Goal: Information Seeking & Learning: Learn about a topic

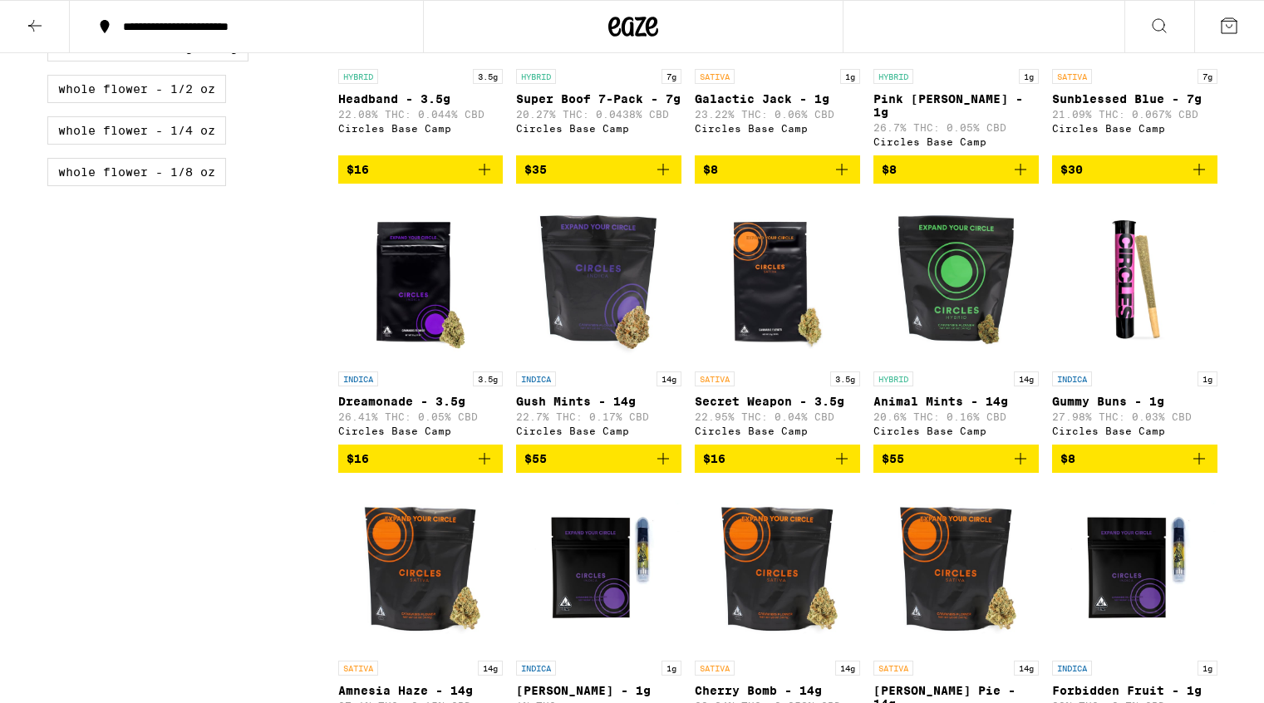
scroll to position [944, 0]
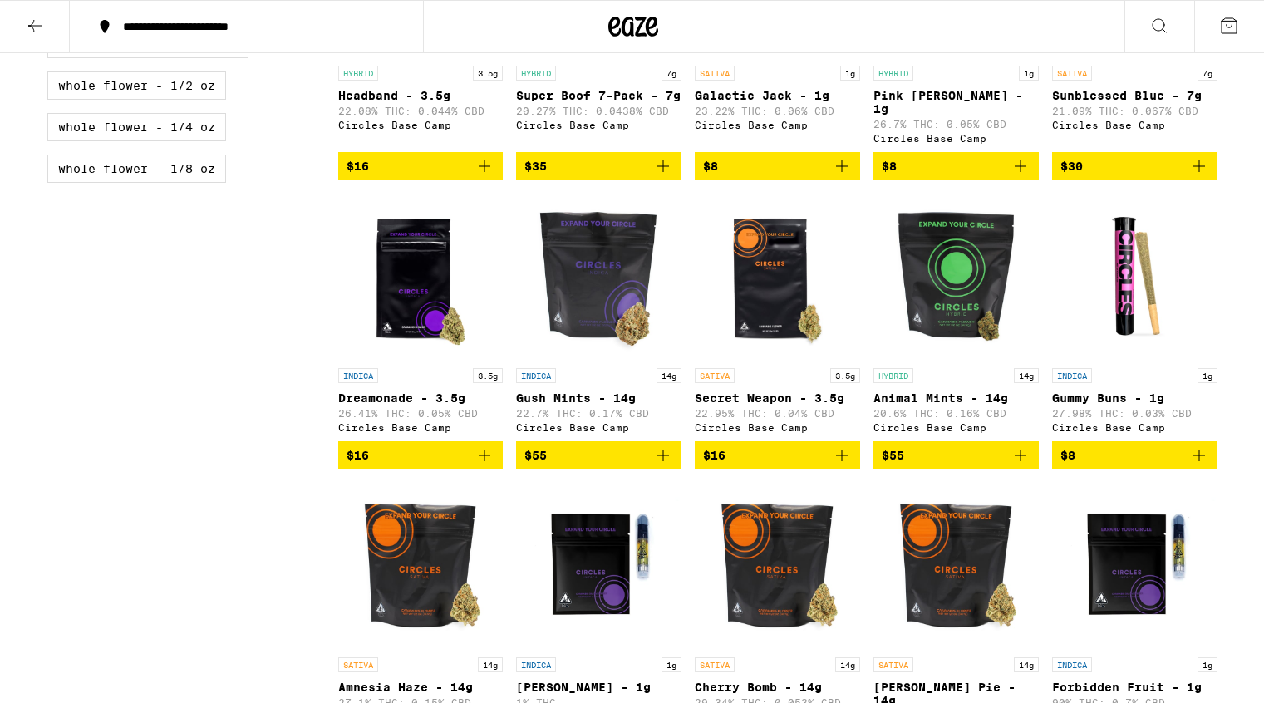
click at [944, 346] on img "Open page for Animal Mints - 14g from Circles Base Camp" at bounding box center [955, 277] width 165 height 166
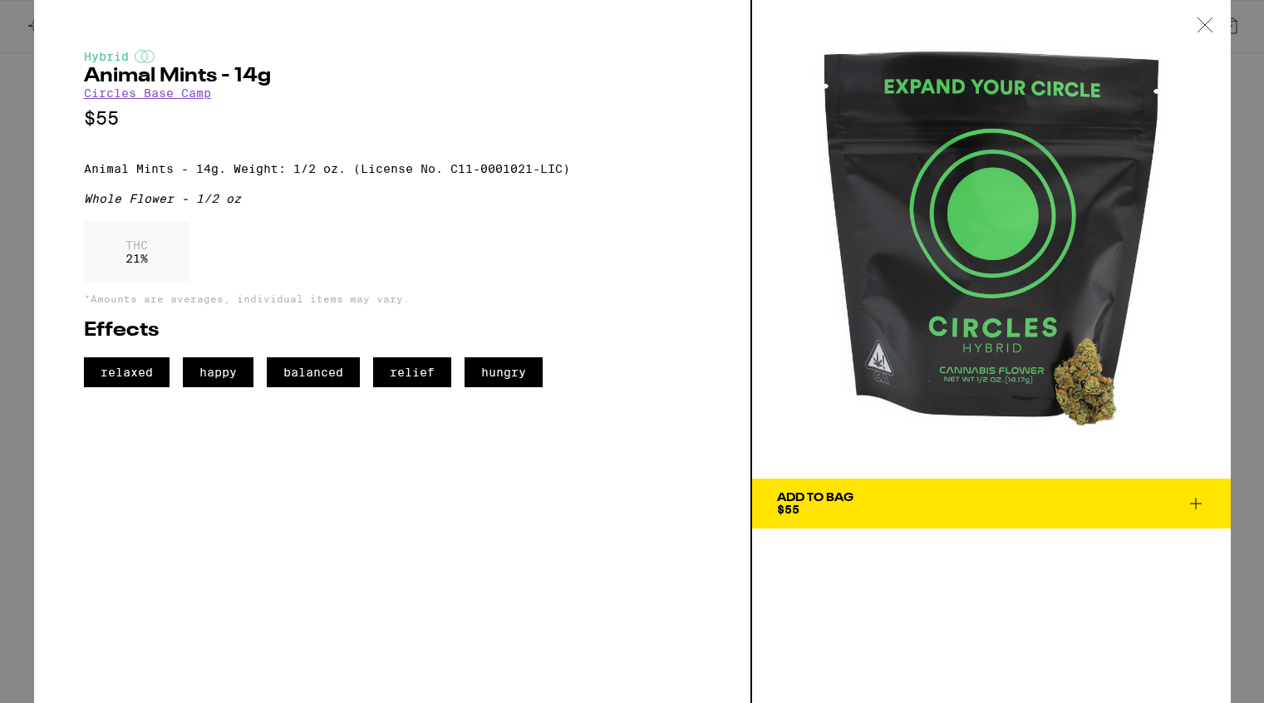
click at [84, 175] on p "Animal Mints - 14g. Weight: 1/2 oz. (License No. C11-0001021-LIC)" at bounding box center [392, 168] width 616 height 13
click at [584, 175] on p "Animal Mints - 14g. Weight: 1/2 oz. (License No. C11-0001021-LIC)" at bounding box center [392, 168] width 616 height 13
copy p "Animal Mints - 14g. Weight: 1/2 oz. (License No. C11-0001021-LIC)"
click at [1203, 24] on icon at bounding box center [1204, 24] width 14 height 14
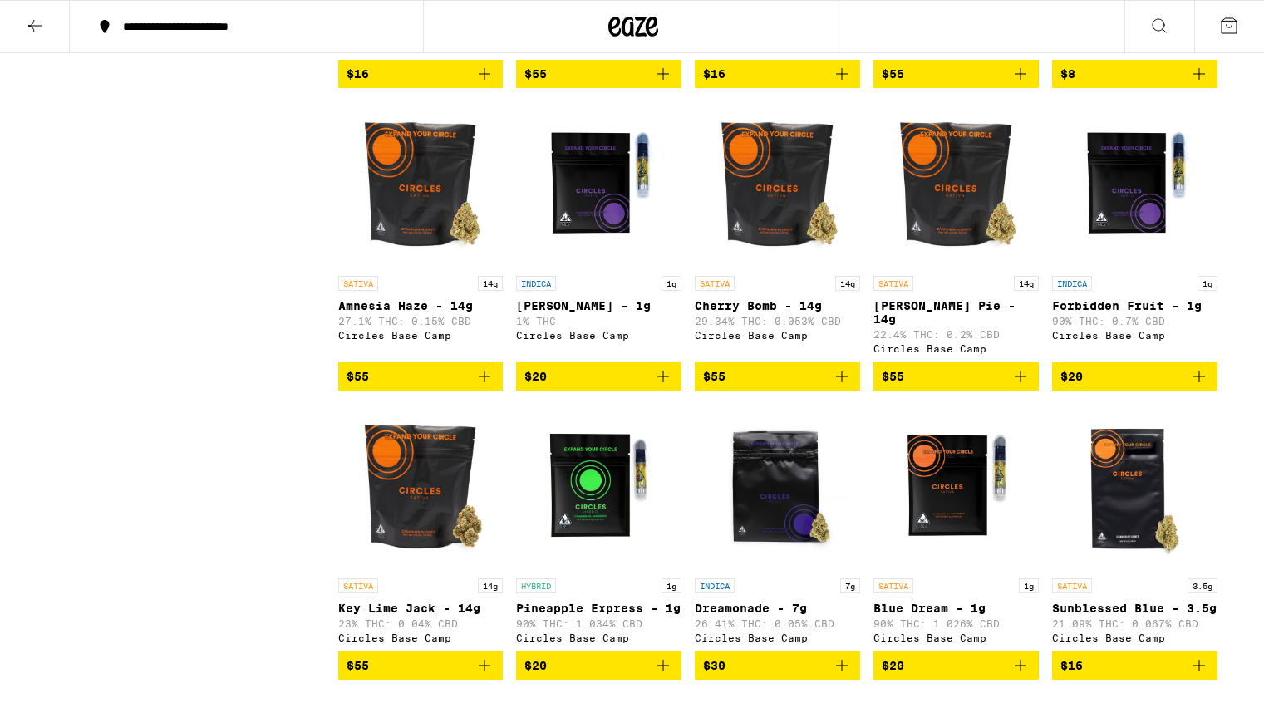
scroll to position [1314, 0]
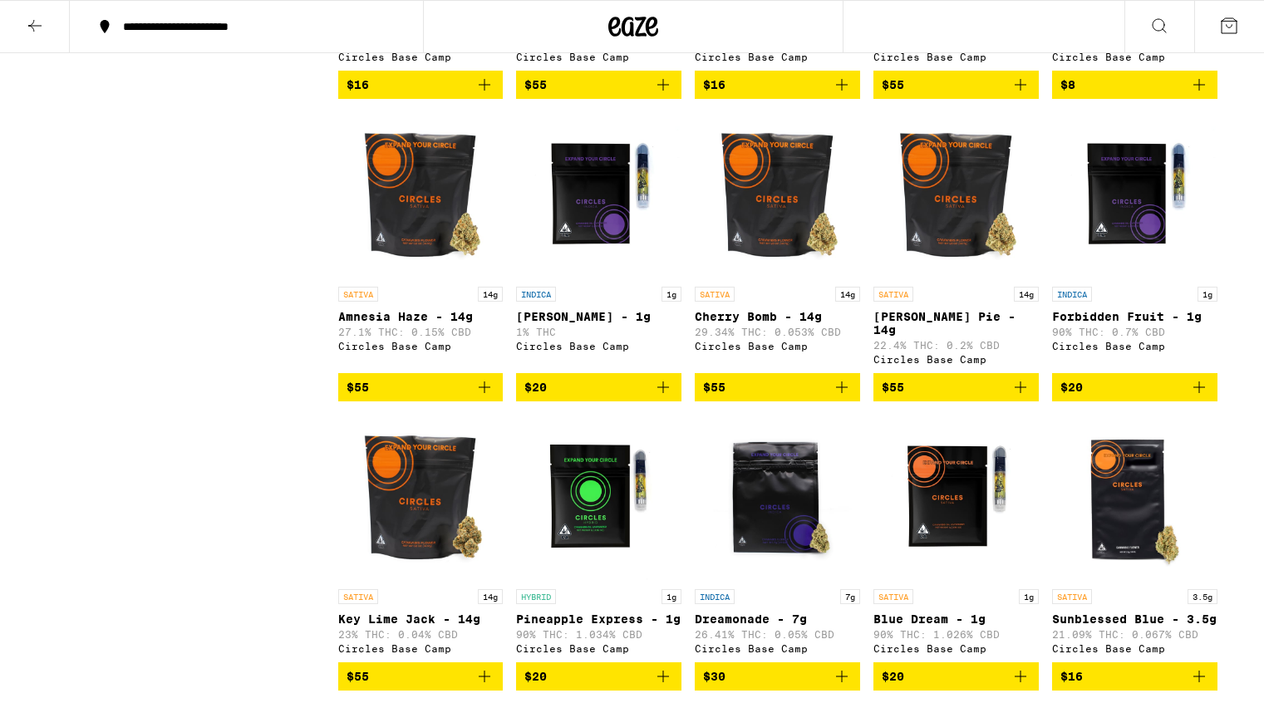
click at [918, 253] on img "Open page for Berry Pie - 14g from Circles Base Camp" at bounding box center [955, 195] width 165 height 166
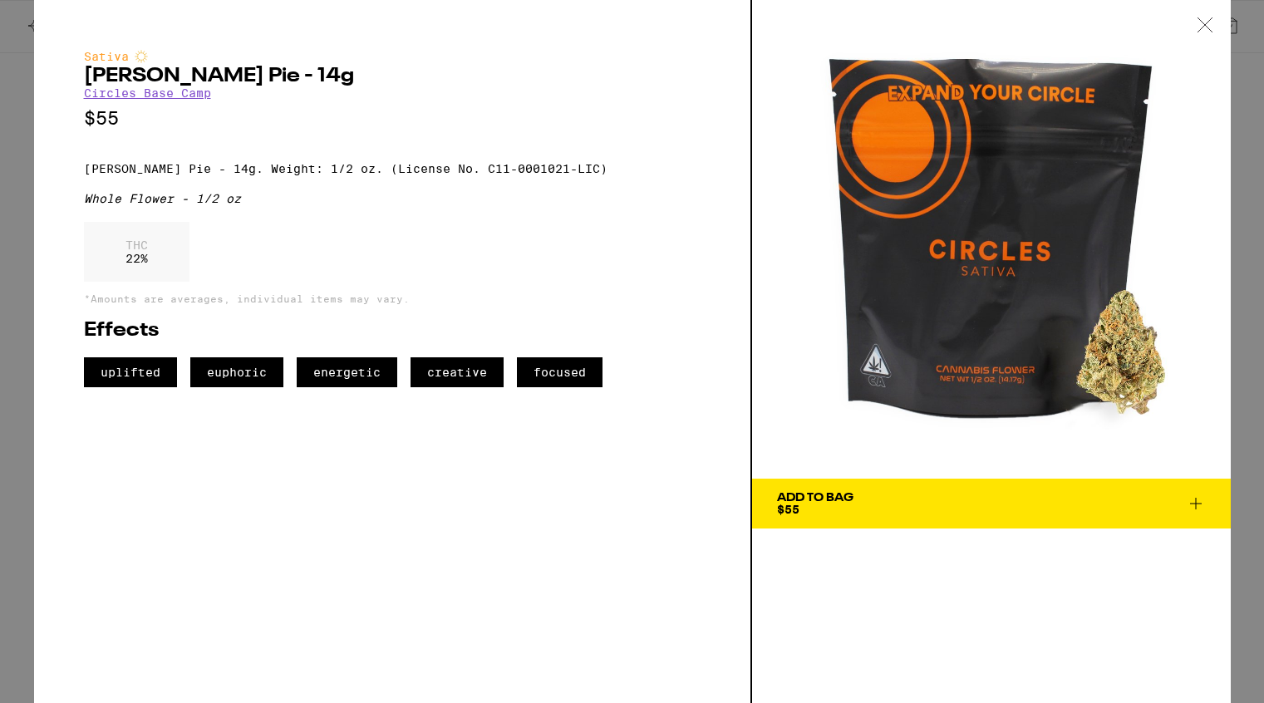
click at [84, 175] on p "[PERSON_NAME] Pie - 14g. Weight: 1/2 oz. (License No. C11-0001021-LIC)" at bounding box center [392, 168] width 616 height 13
click at [553, 173] on p "[PERSON_NAME] Pie - 14g. Weight: 1/2 oz. (License No. C11-0001021-LIC)" at bounding box center [392, 168] width 616 height 13
copy p "[PERSON_NAME] Pie - 14g. Weight: 1/2 oz. (License No. C11-0001021-LIC)"
click at [1205, 25] on icon at bounding box center [1204, 24] width 17 height 15
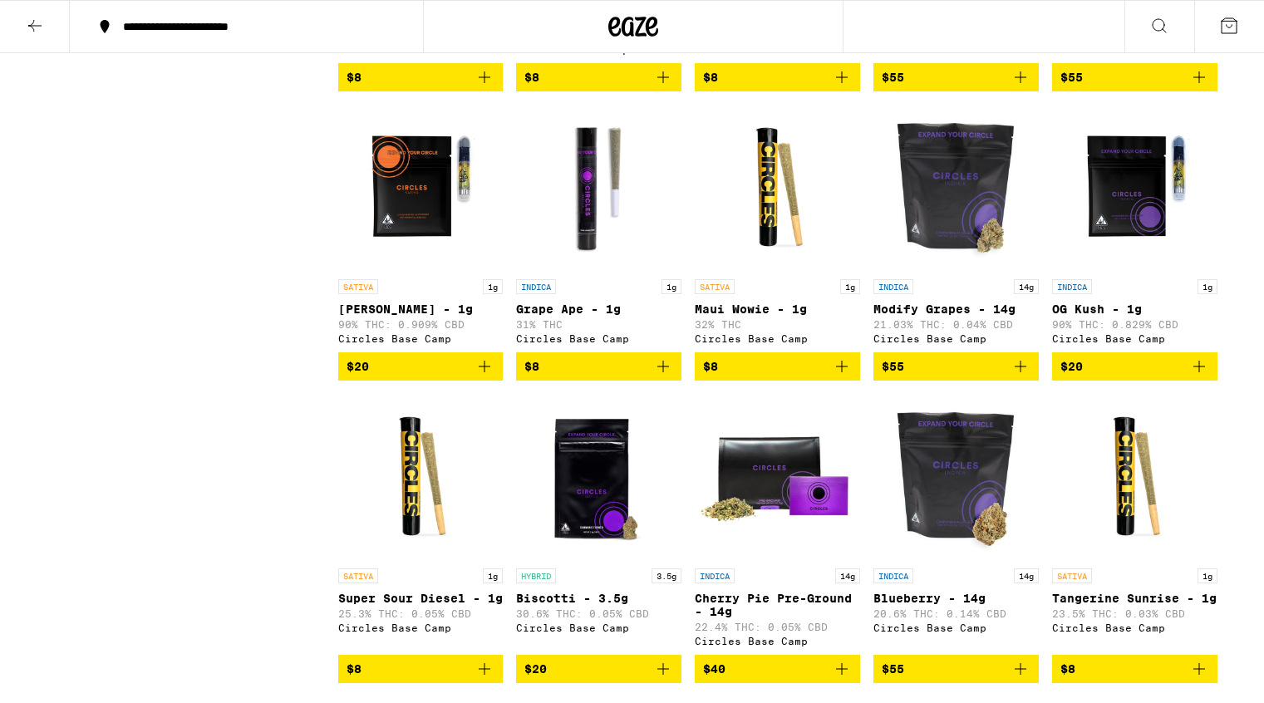
scroll to position [4614, 0]
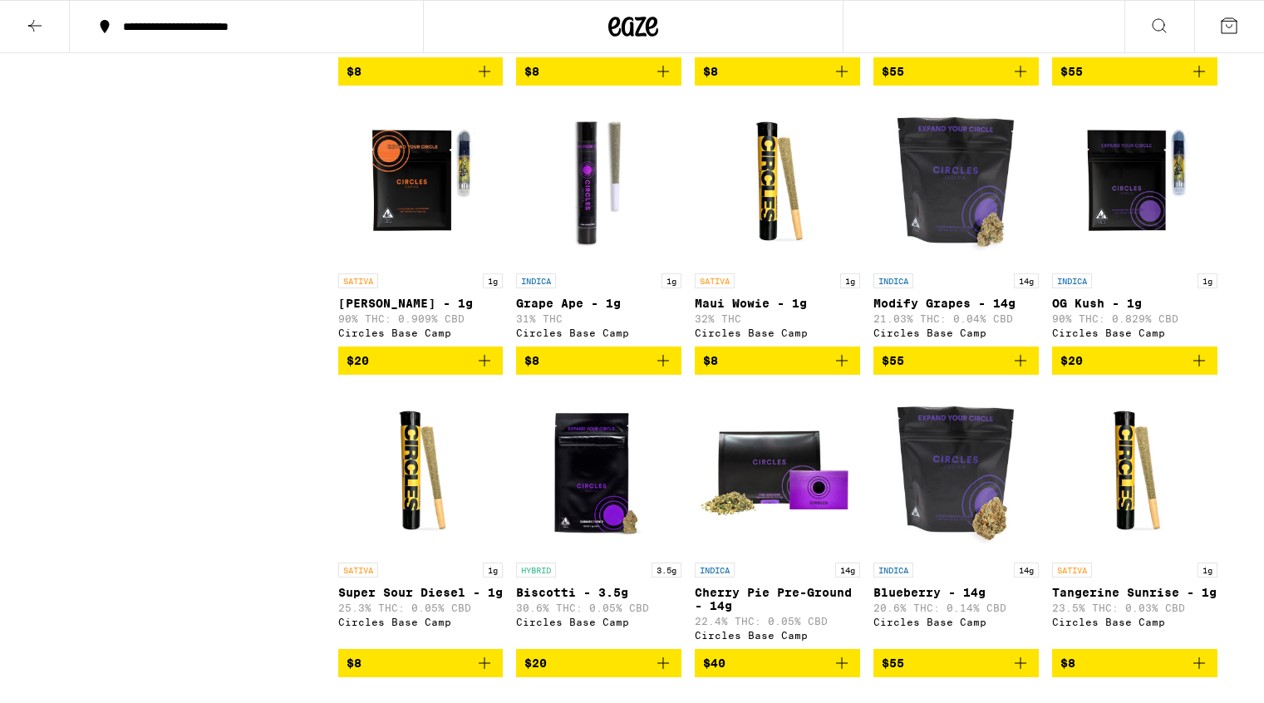
click at [773, 265] on img "Open page for Maui Wowie - 1g from Circles Base Camp" at bounding box center [776, 182] width 165 height 166
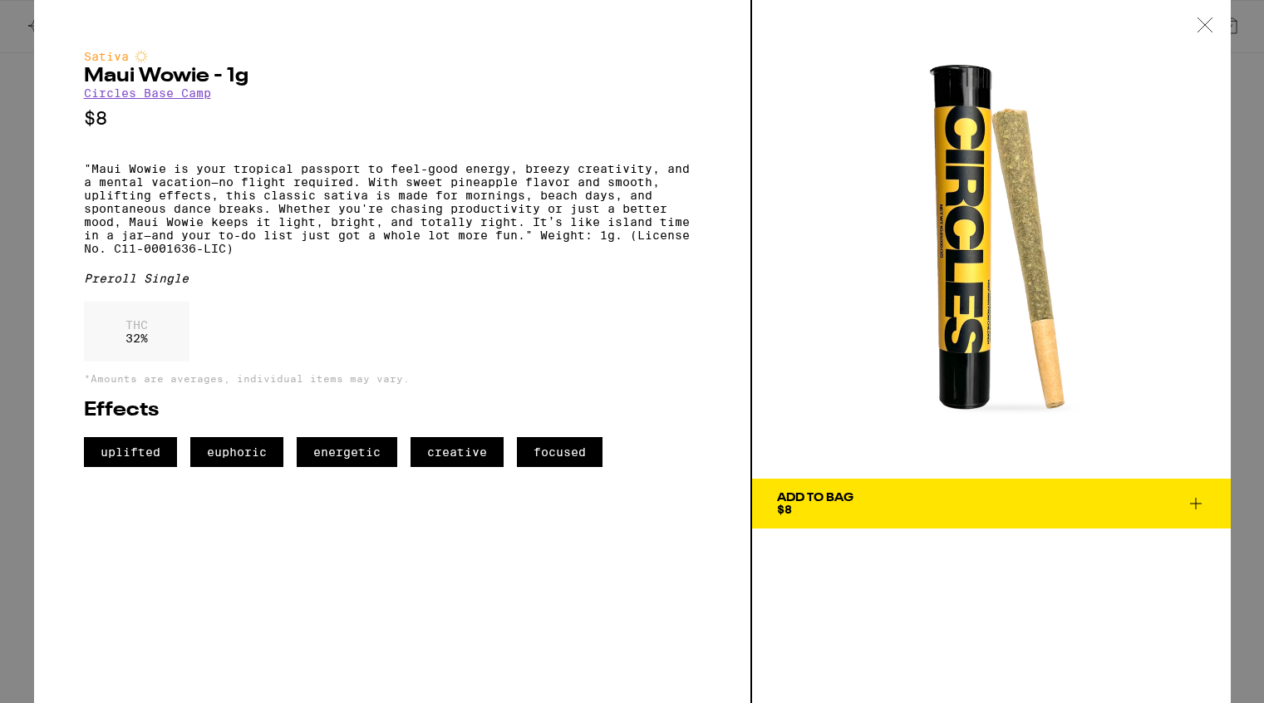
click at [89, 174] on p ""Maui Wowie is your tropical passport to feel-good energy, breezy creativity, a…" at bounding box center [392, 208] width 616 height 93
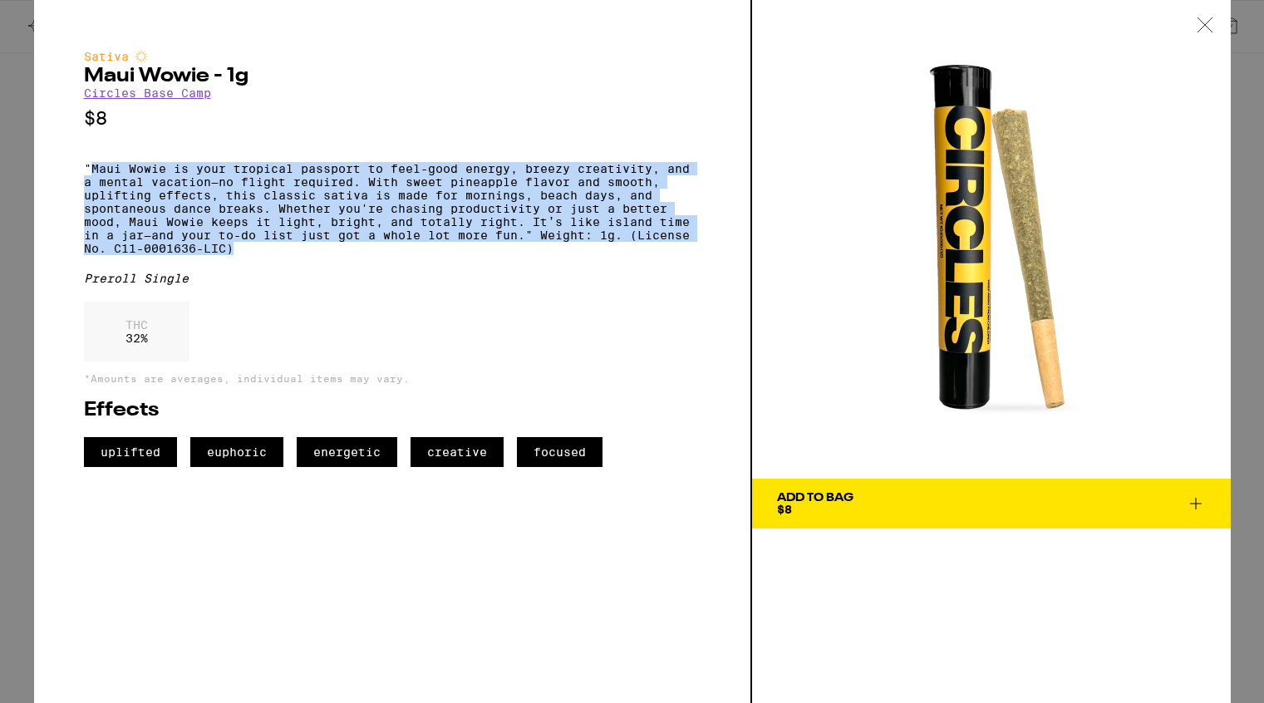
click at [274, 255] on p ""Maui Wowie is your tropical passport to feel-good energy, breezy creativity, a…" at bounding box center [392, 208] width 616 height 93
copy p "Maui Wowie is your tropical passport to feel-good energy, breezy creativity, an…"
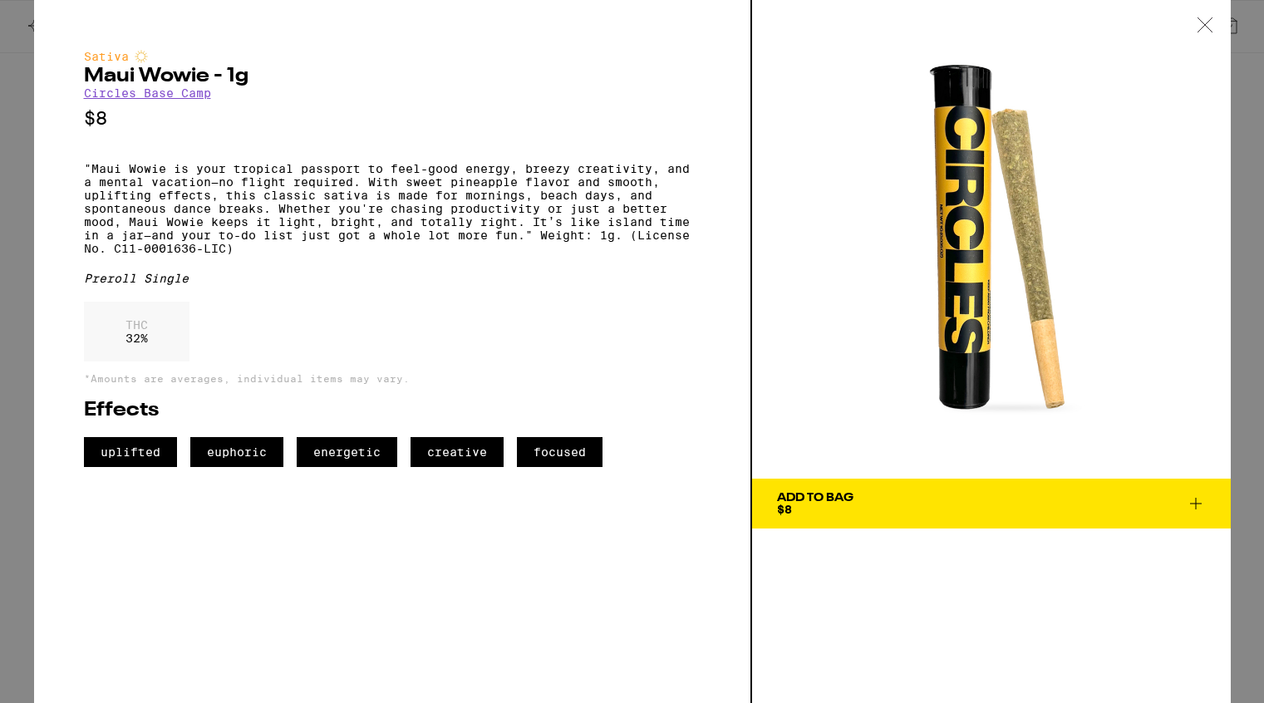
click at [1203, 22] on icon at bounding box center [1204, 24] width 17 height 15
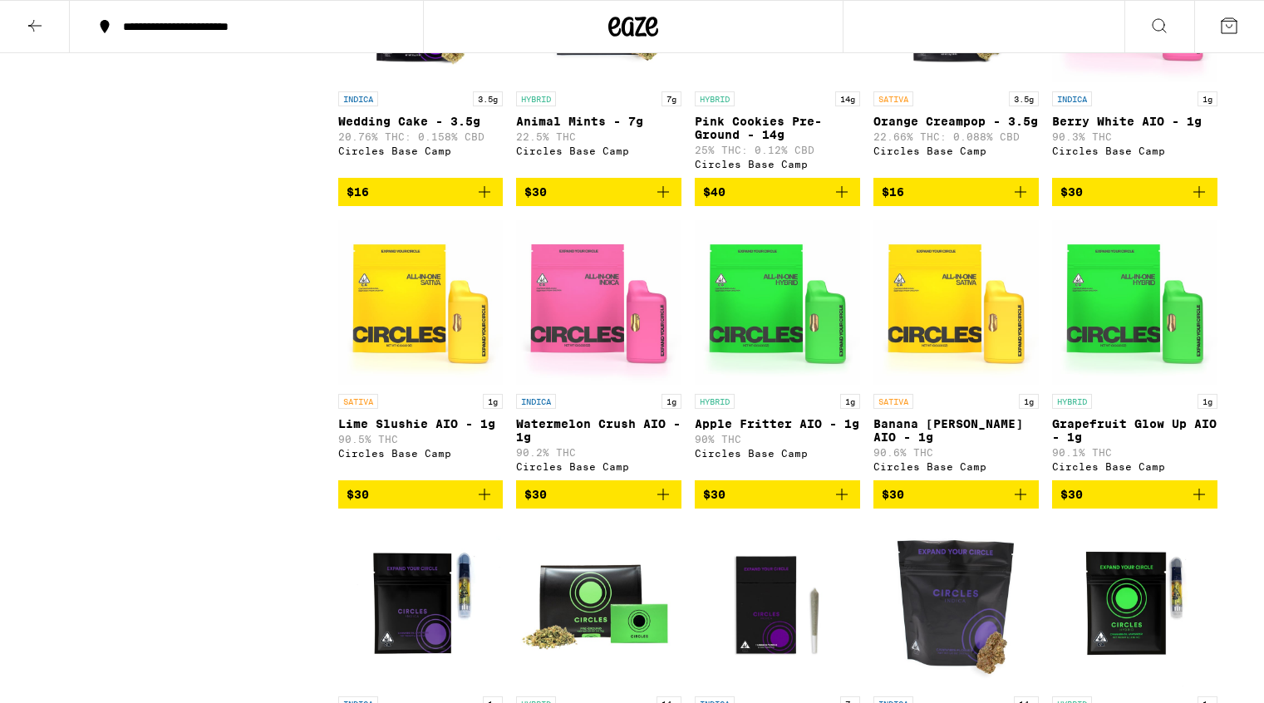
scroll to position [8070, 0]
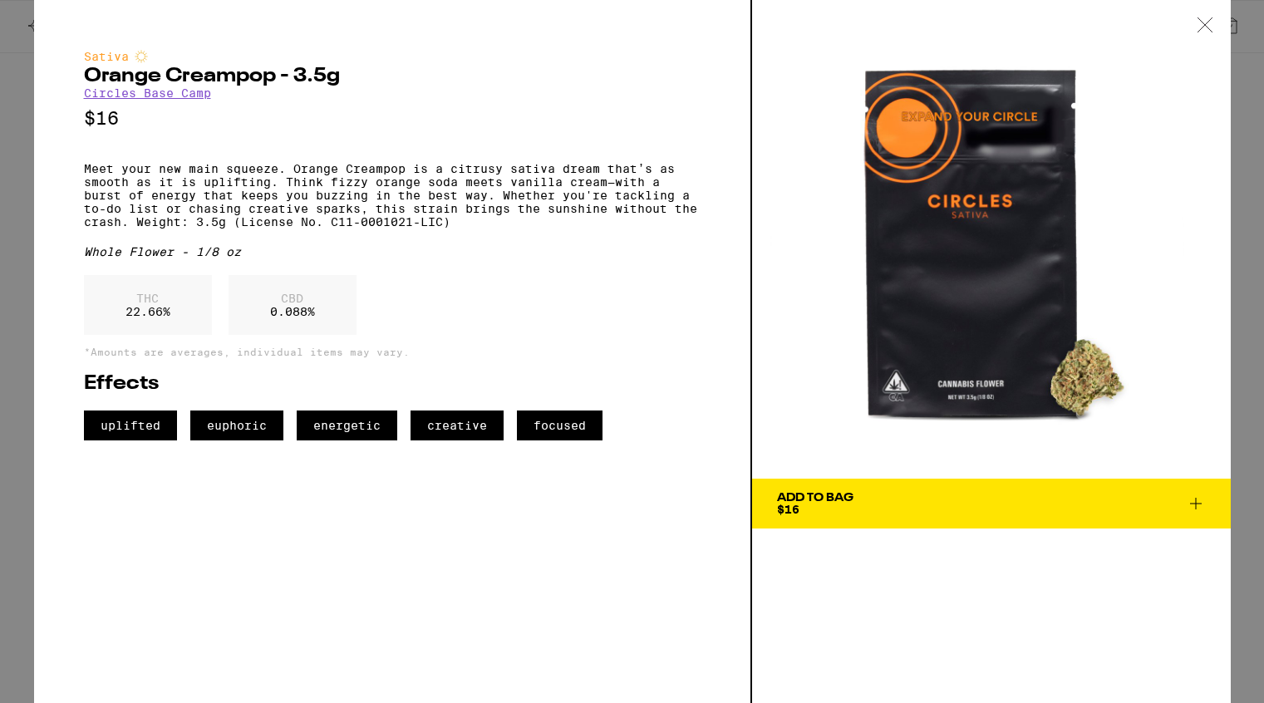
click at [84, 176] on p "Meet your new main squeeze. Orange Creampop is a citrusy sativa dream that’s as…" at bounding box center [392, 195] width 616 height 66
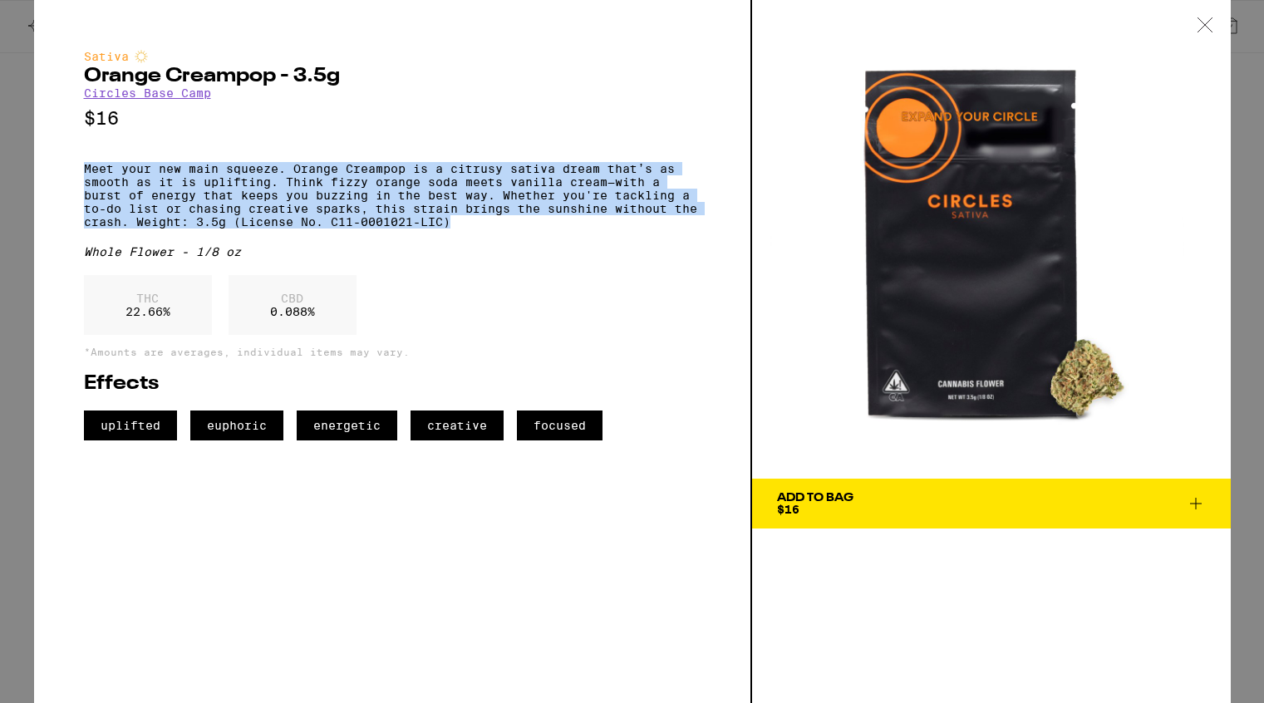
click at [459, 228] on p "Meet your new main squeeze. Orange Creampop is a citrusy sativa dream that’s as…" at bounding box center [392, 195] width 616 height 66
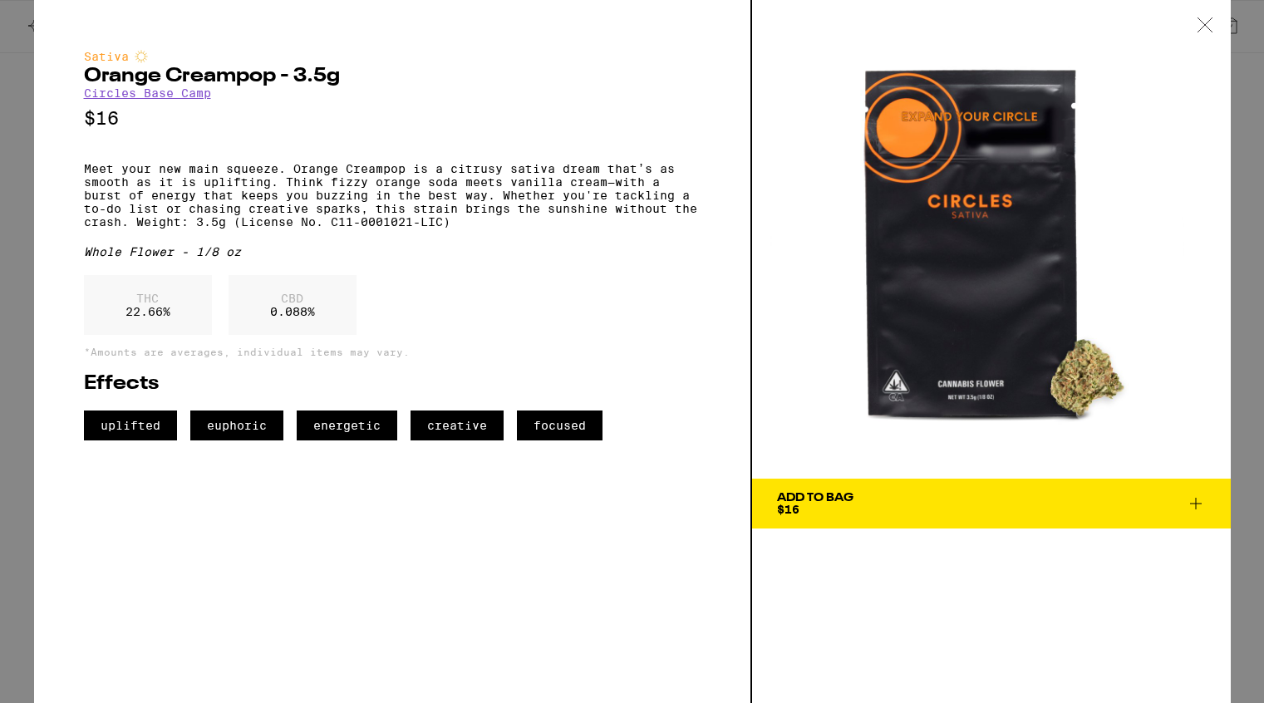
click at [84, 75] on h2 "Orange Creampop - 3.5g" at bounding box center [392, 76] width 616 height 20
click at [274, 77] on h2 "Orange Creampop - 3.5g" at bounding box center [392, 76] width 616 height 20
copy h2 "Orange Creampop"
click at [84, 176] on p "Meet your new main squeeze. Orange Creampop is a citrusy sativa dream that’s as…" at bounding box center [392, 195] width 616 height 66
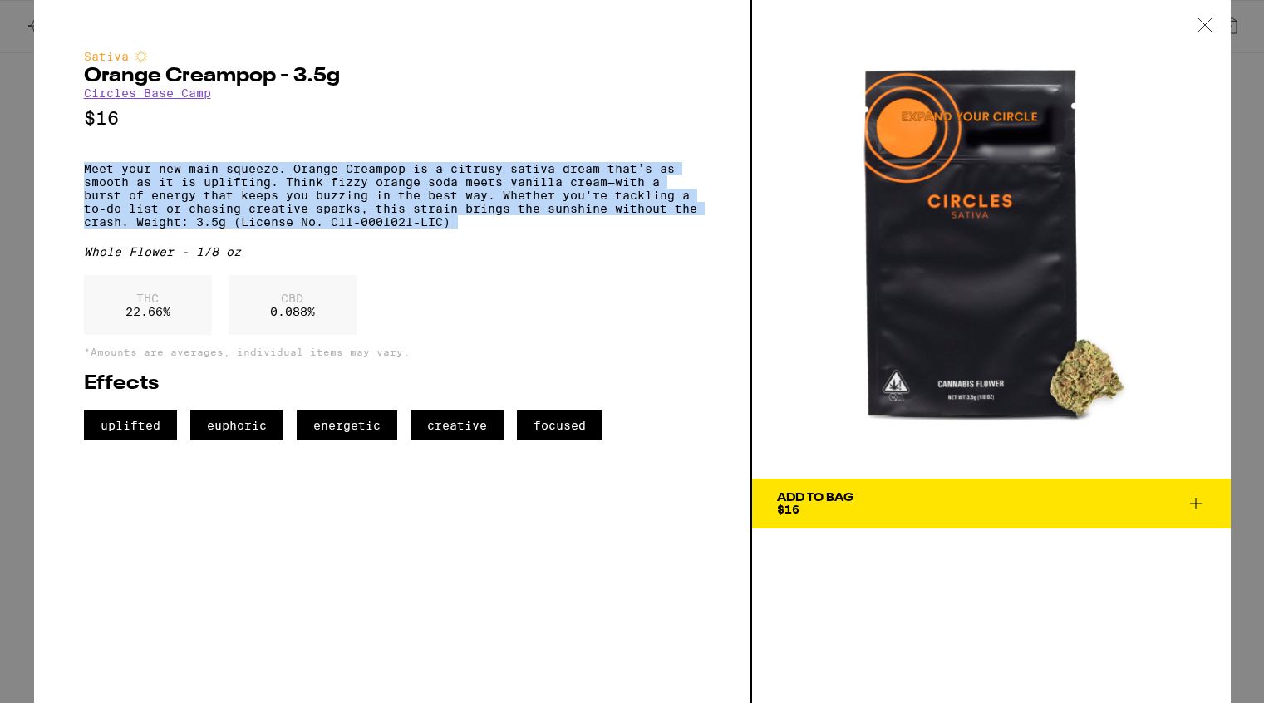
click at [477, 244] on div "Sativa Orange Creampop - 3.5g Circles Base Camp $16 Meet your new main squeeze.…" at bounding box center [392, 245] width 616 height 390
copy p "Meet your new main squeeze. Orange Creampop is a citrusy sativa dream that’s as…"
